Goal: Navigation & Orientation: Find specific page/section

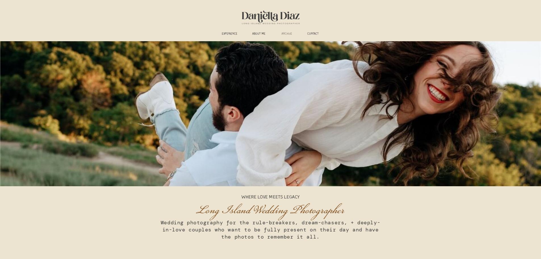
click at [289, 34] on h3 "ARCHIVE" at bounding box center [287, 34] width 18 height 4
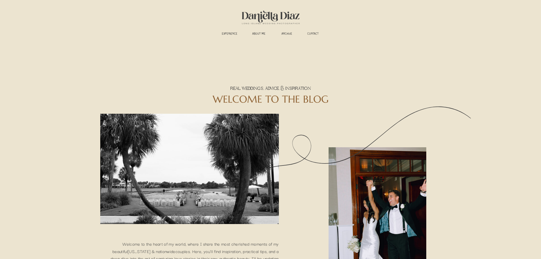
click at [260, 84] on icon at bounding box center [356, 153] width 287 height 287
drag, startPoint x: 259, startPoint y: 92, endPoint x: 207, endPoint y: 133, distance: 67.3
click at [253, 99] on div "WELCOME TO THE BLOG Welcome to the heart of my world, where I share the most ch…" at bounding box center [270, 179] width 341 height 277
click at [198, 151] on div at bounding box center [189, 169] width 178 height 110
